Goal: Information Seeking & Learning: Learn about a topic

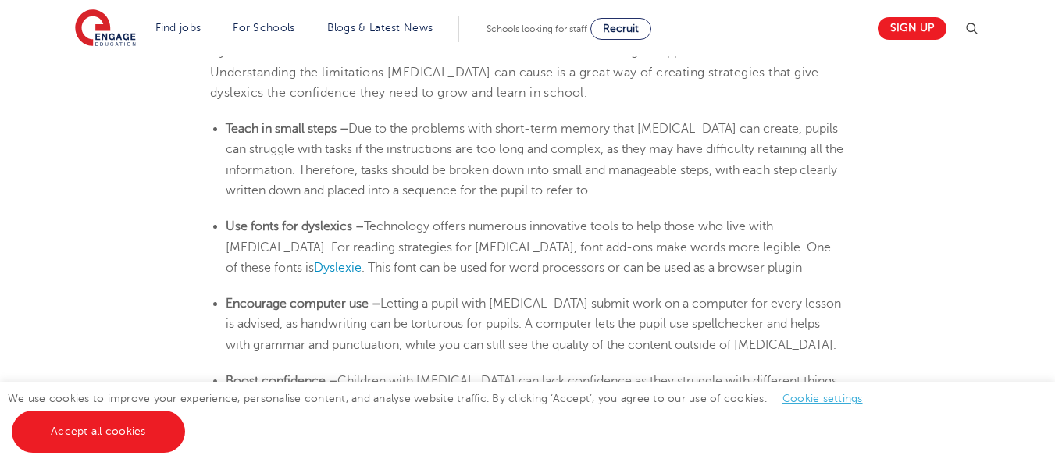
scroll to position [2601, 0]
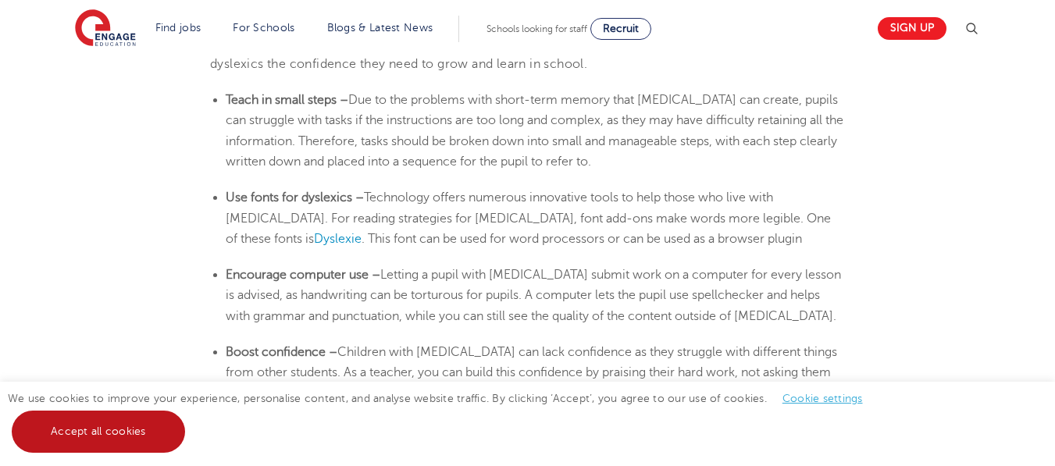
click at [80, 439] on link "Accept all cookies" at bounding box center [98, 432] width 173 height 42
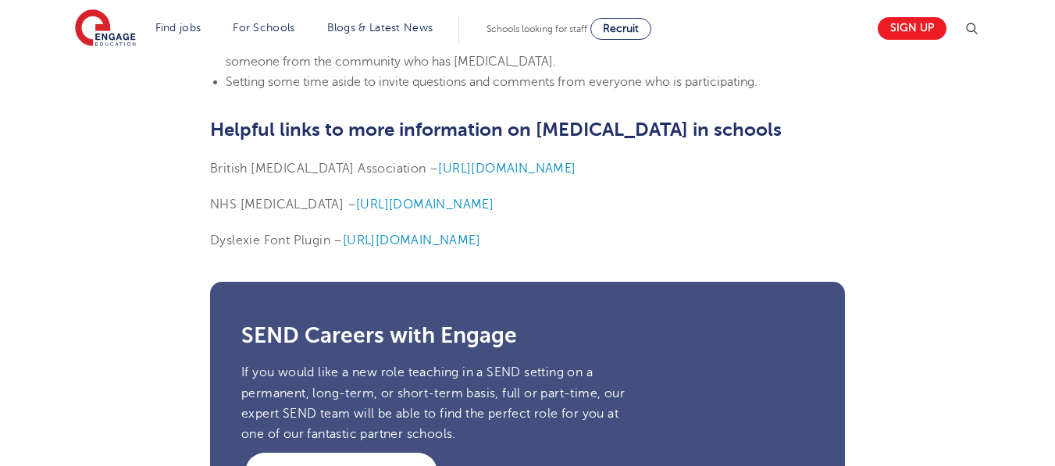
drag, startPoint x: 1054, startPoint y: 337, endPoint x: 1053, endPoint y: 323, distance: 14.1
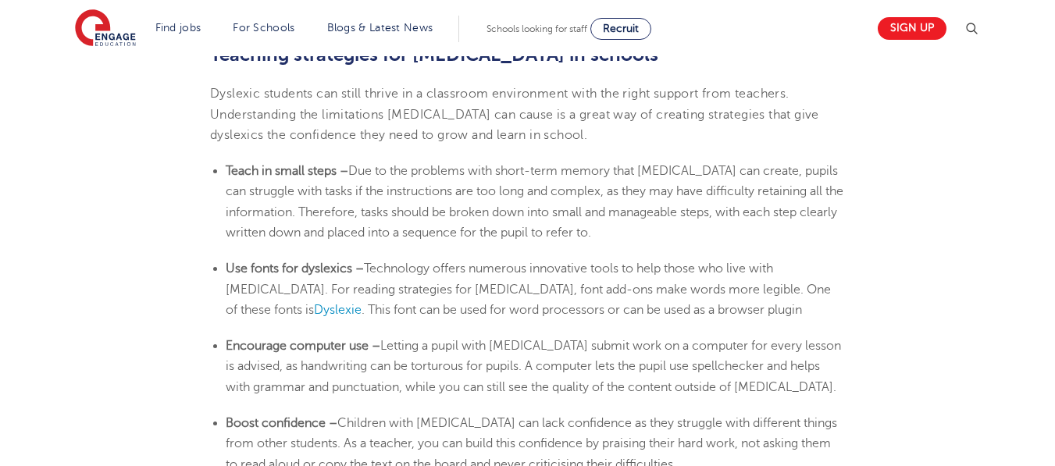
scroll to position [2520, 0]
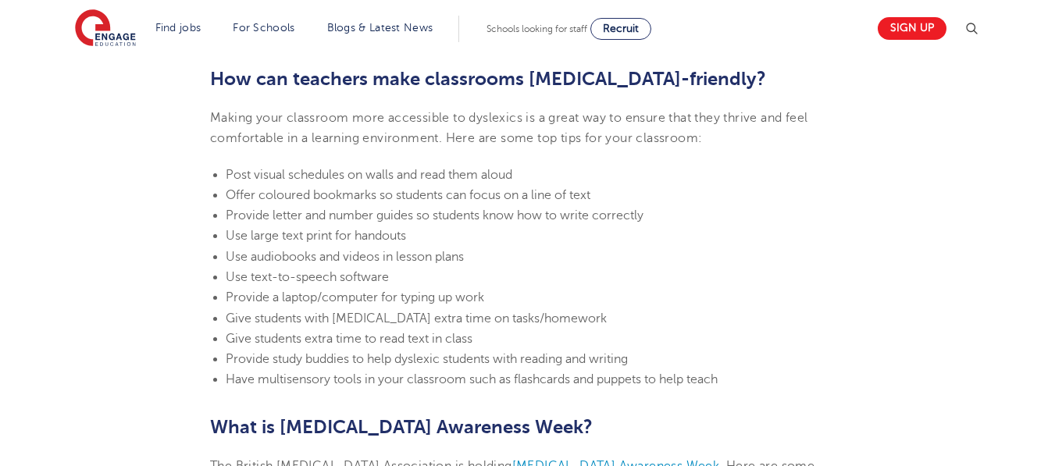
scroll to position [3319, 0]
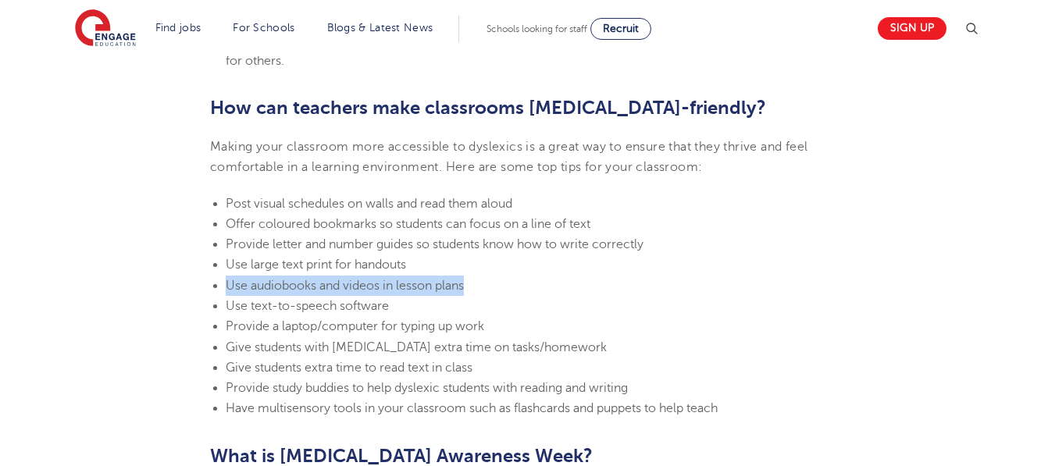
drag, startPoint x: 1034, startPoint y: 284, endPoint x: 1022, endPoint y: 257, distance: 29.0
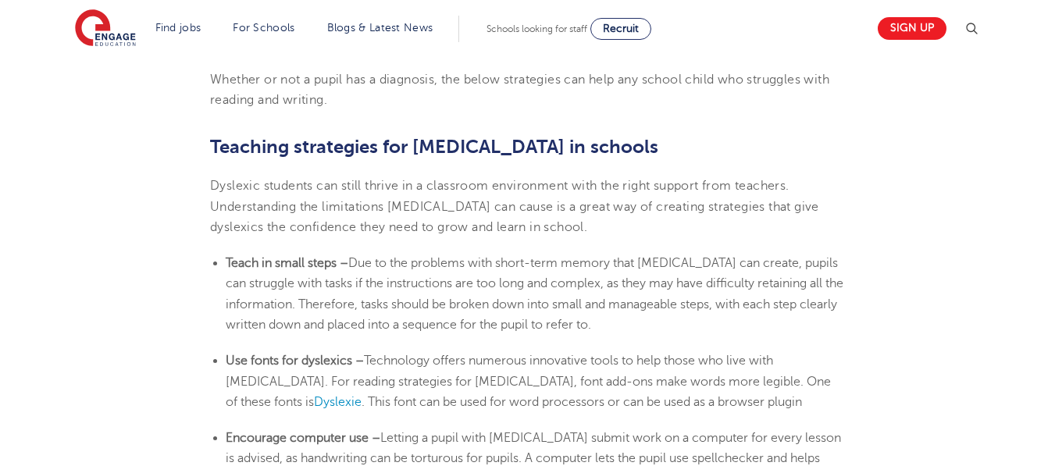
scroll to position [2381, 0]
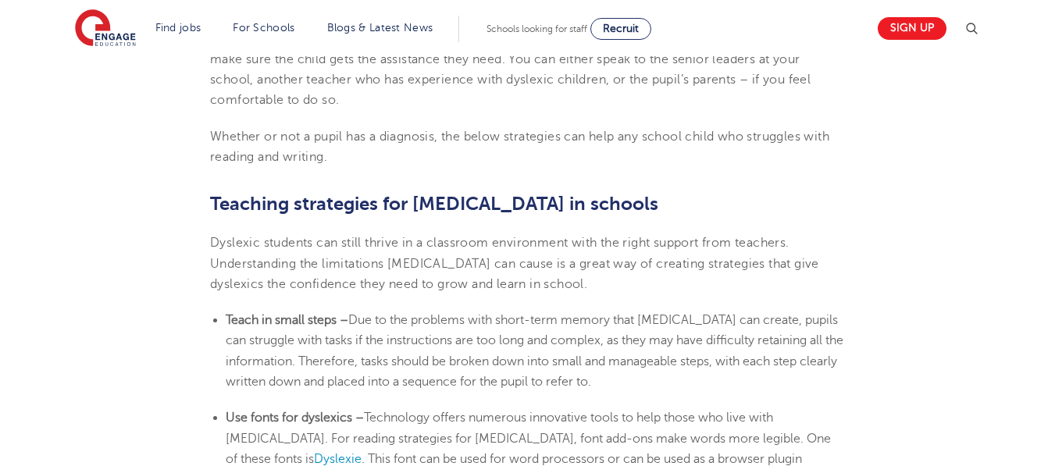
click at [1035, 227] on div "Find jobs All vacancies We have one of the UK's largest database. and with hund…" at bounding box center [527, 106] width 1055 height 4860
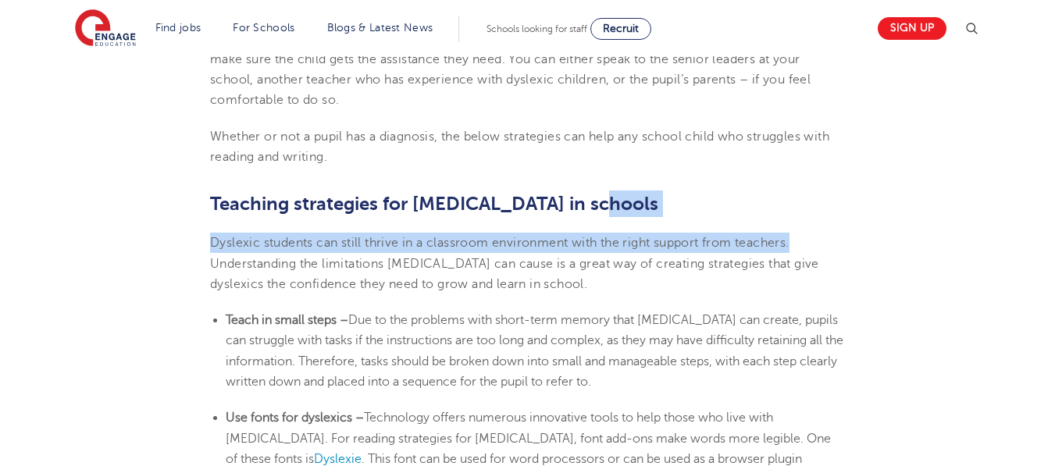
drag, startPoint x: 1034, startPoint y: 222, endPoint x: 1034, endPoint y: 212, distance: 9.4
click at [1034, 212] on div "Find jobs All vacancies We have one of the UK's largest database. and with hund…" at bounding box center [527, 106] width 1055 height 4860
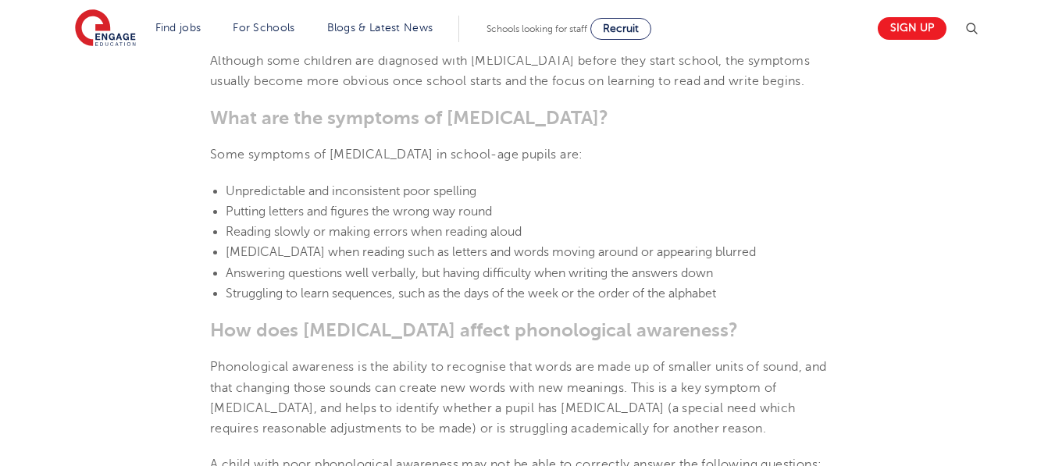
scroll to position [1422, 0]
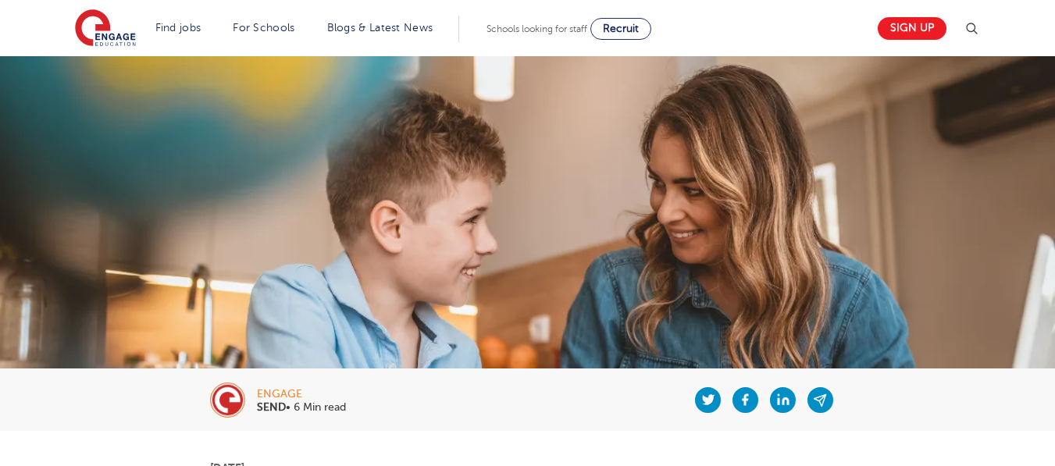
scroll to position [469, 0]
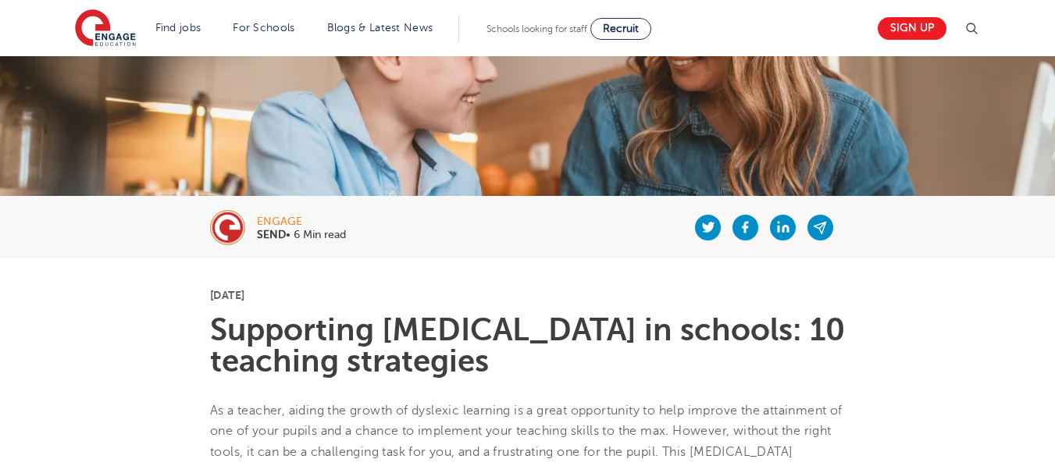
scroll to position [134, 0]
